Goal: Find specific page/section: Find specific page/section

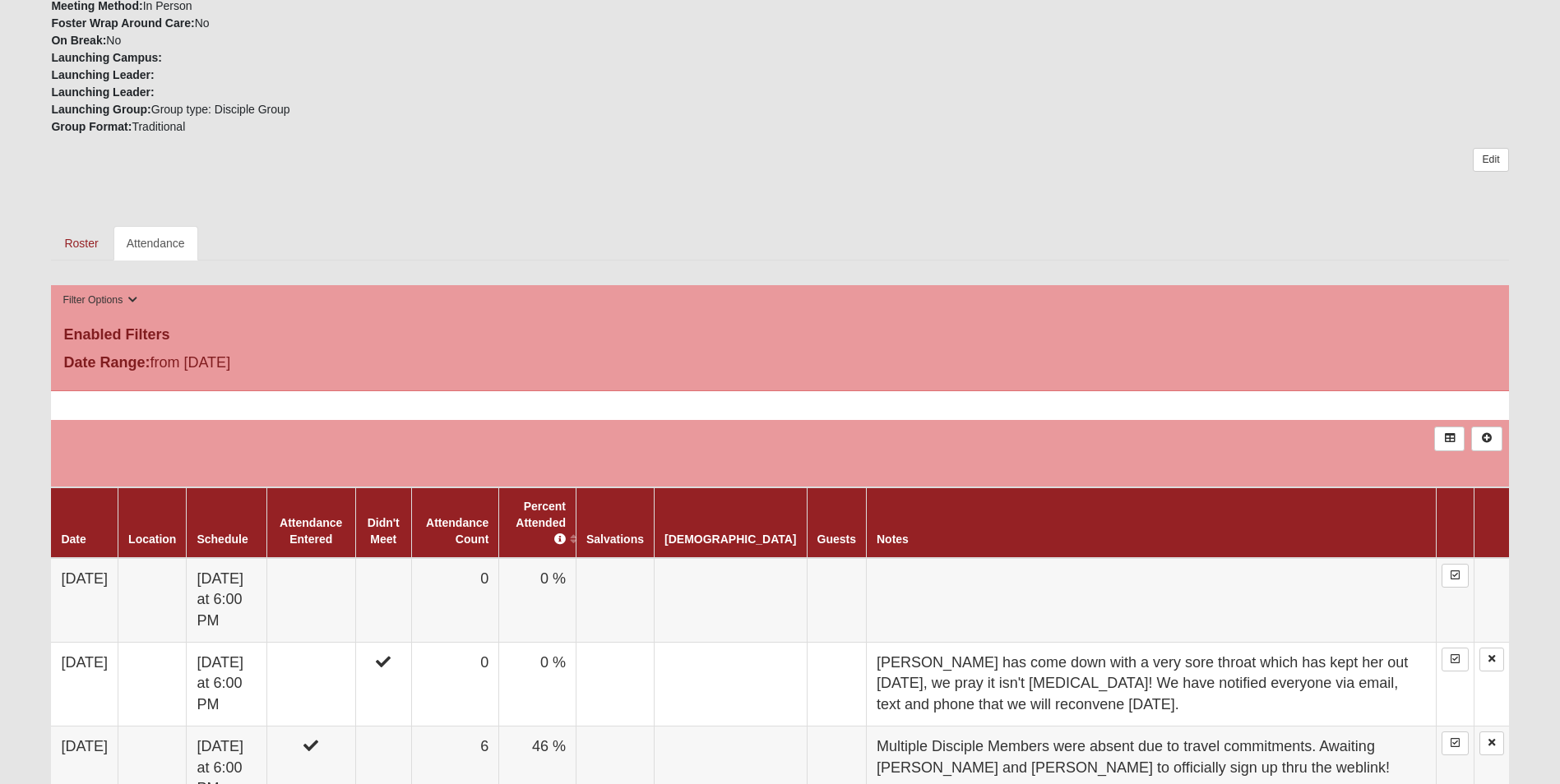
scroll to position [548, 0]
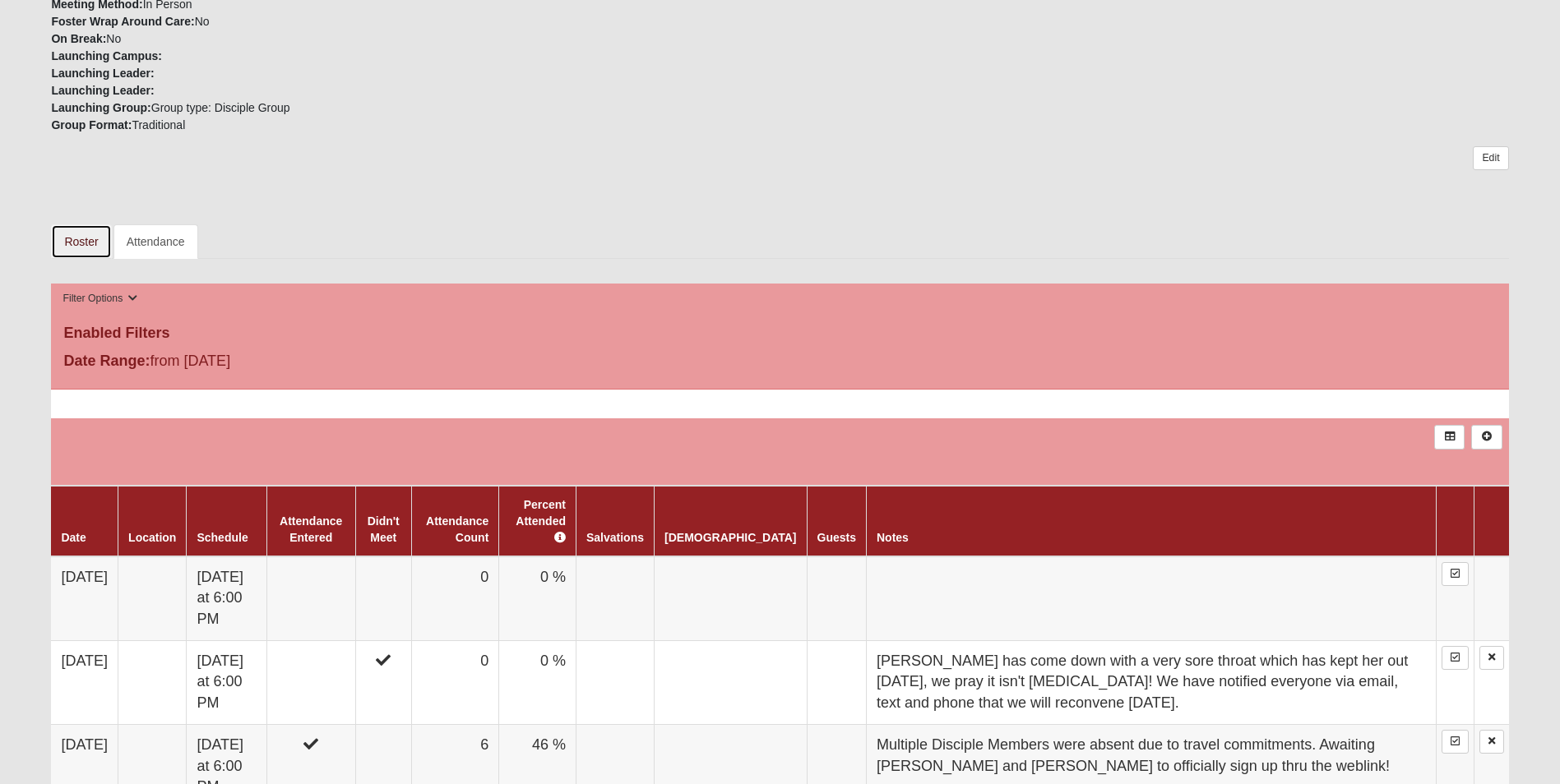
click at [69, 239] on link "Roster" at bounding box center [81, 241] width 60 height 35
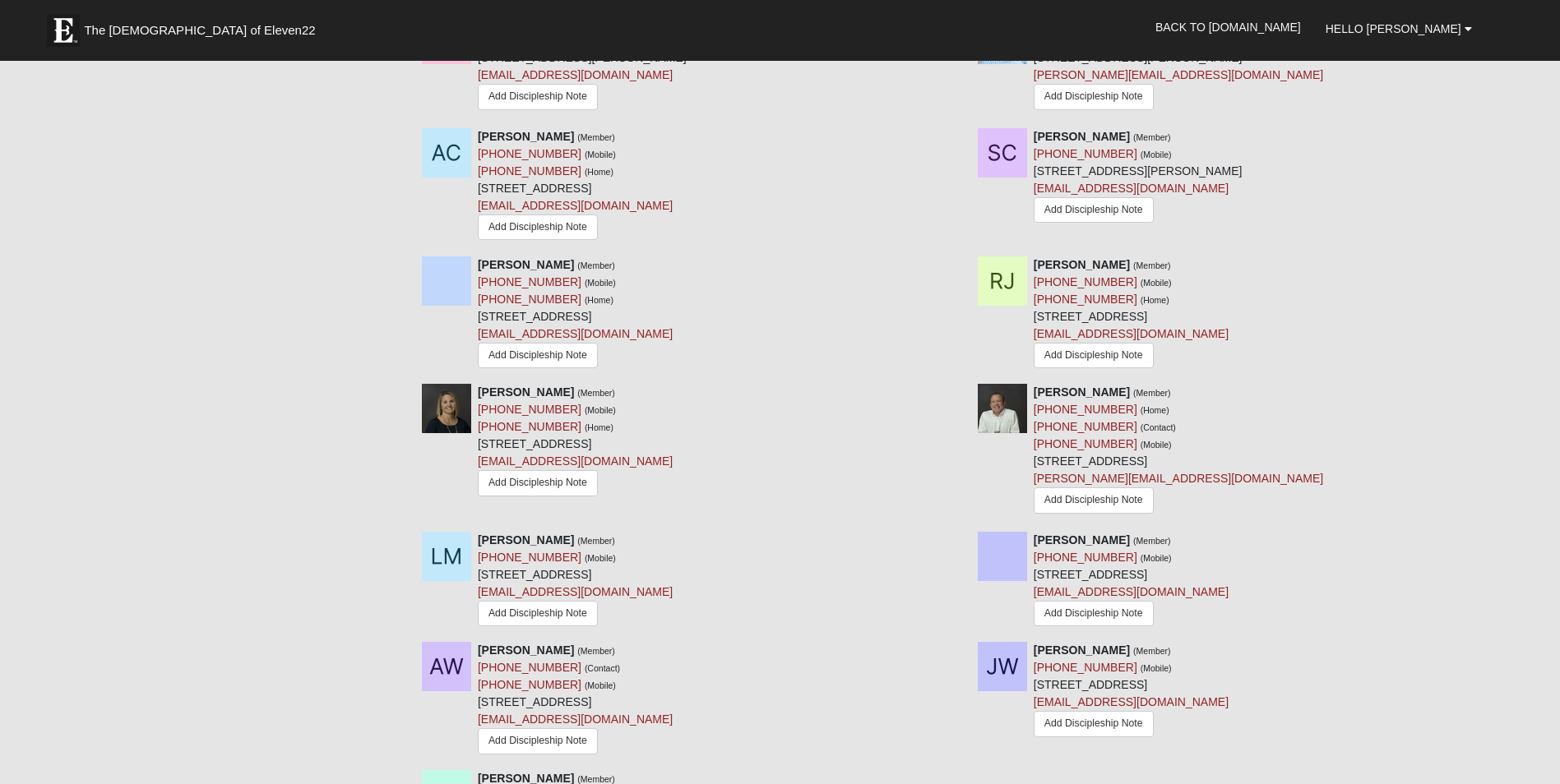
scroll to position [987, 0]
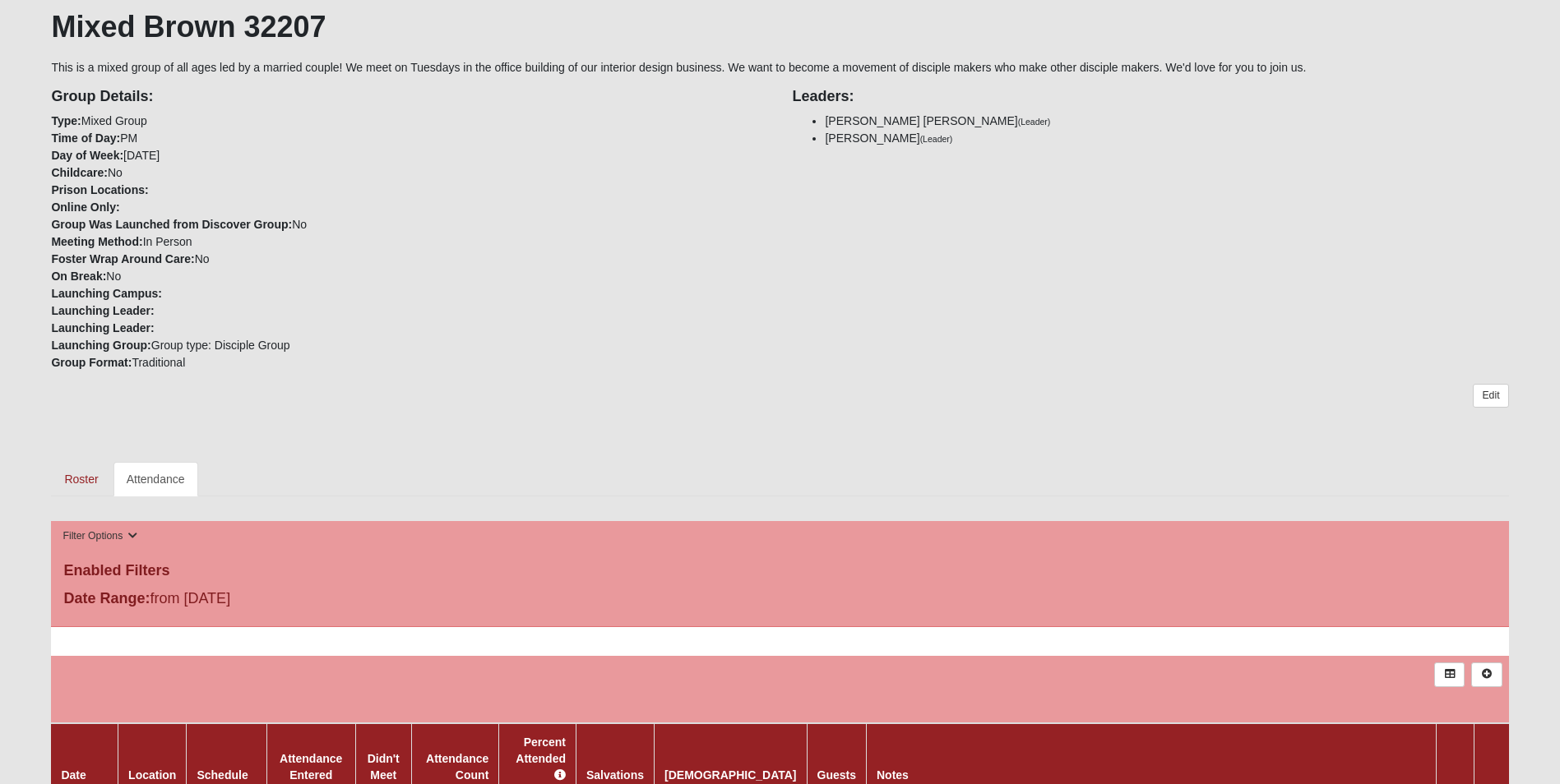
scroll to position [329, 0]
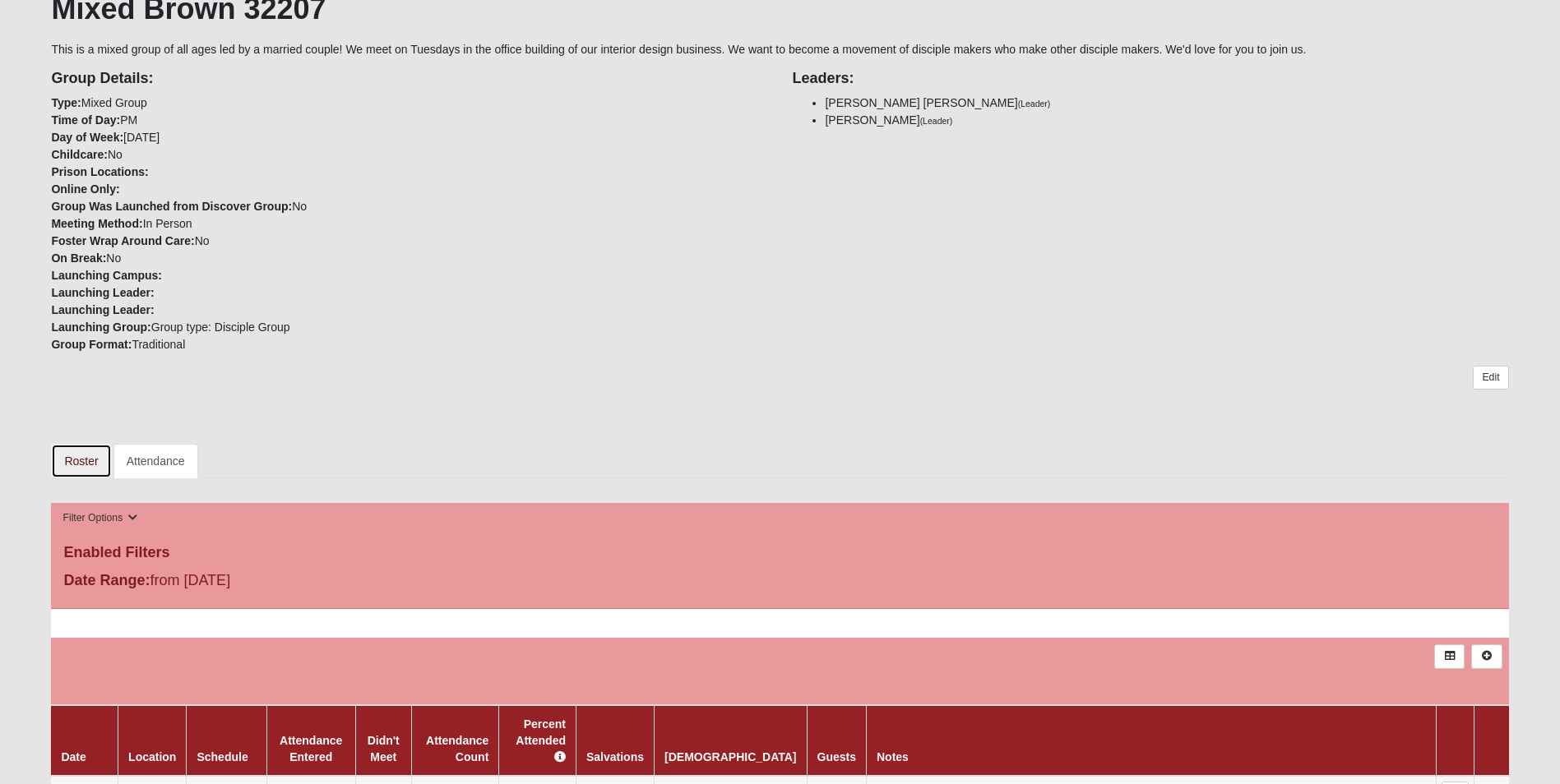
click at [72, 458] on link "Roster" at bounding box center [81, 462] width 60 height 35
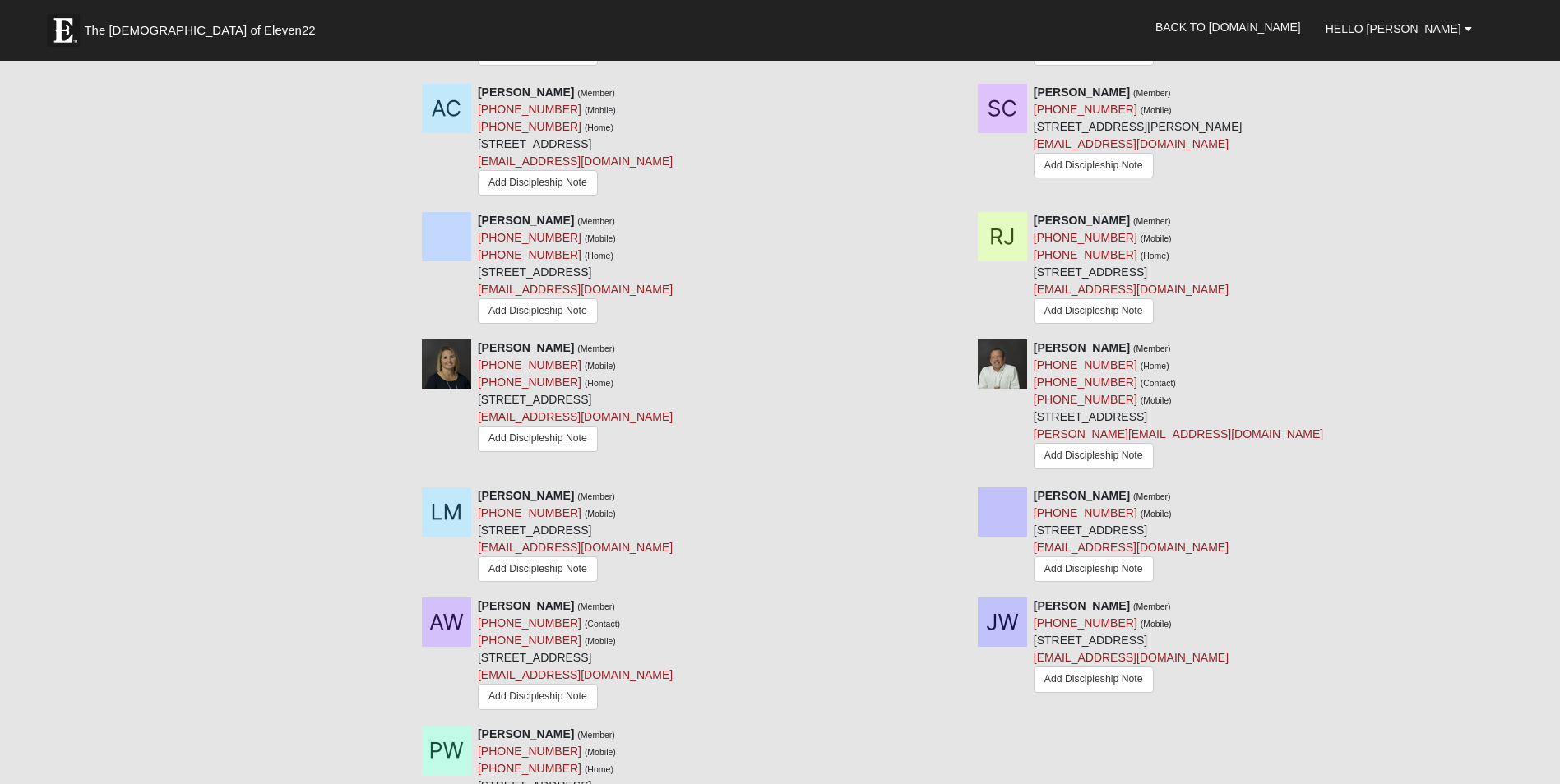
scroll to position [657, 0]
